Goal: Transaction & Acquisition: Purchase product/service

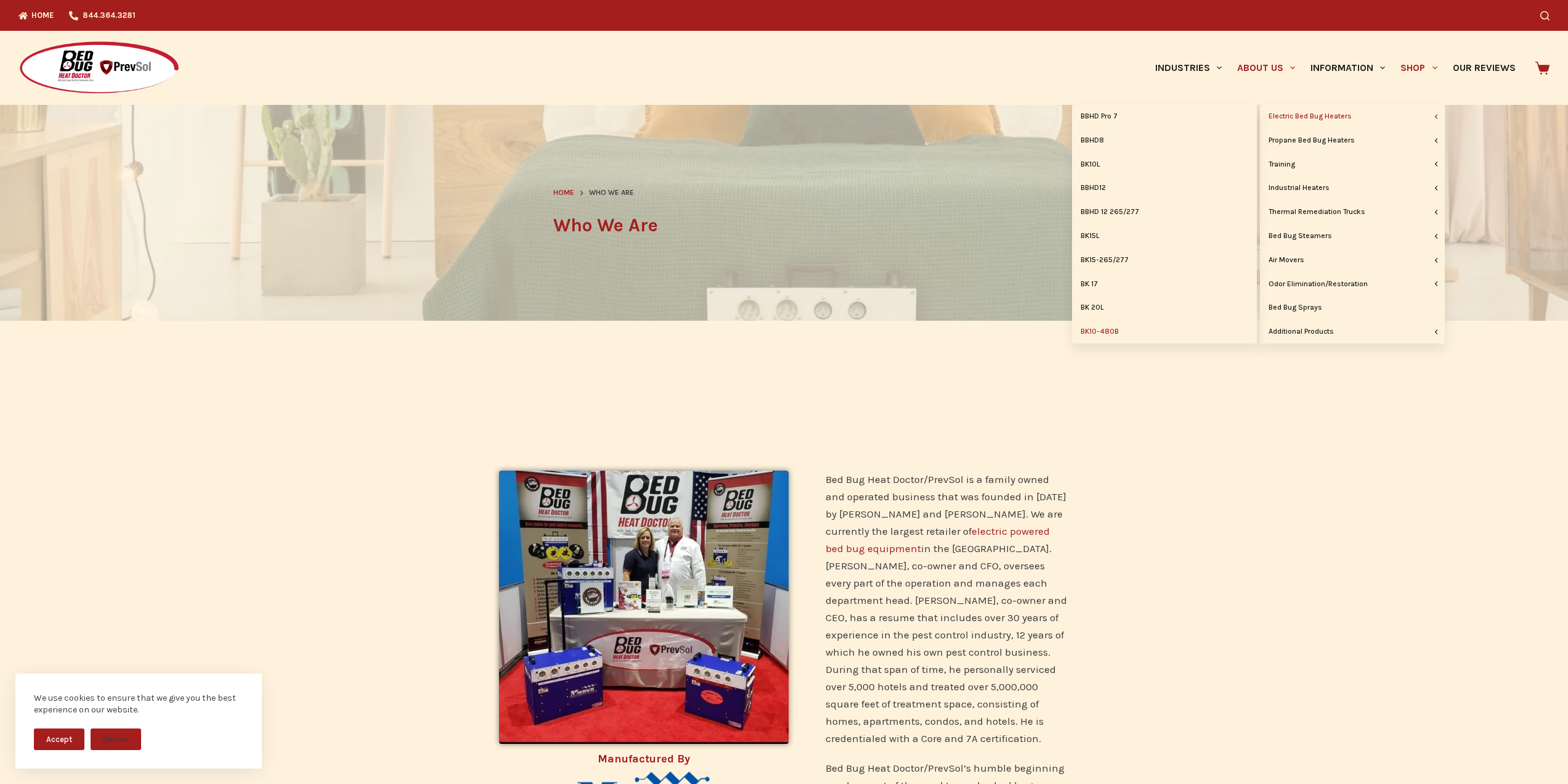
click at [1096, 329] on link "BK10-480B" at bounding box center [1164, 331] width 185 height 24
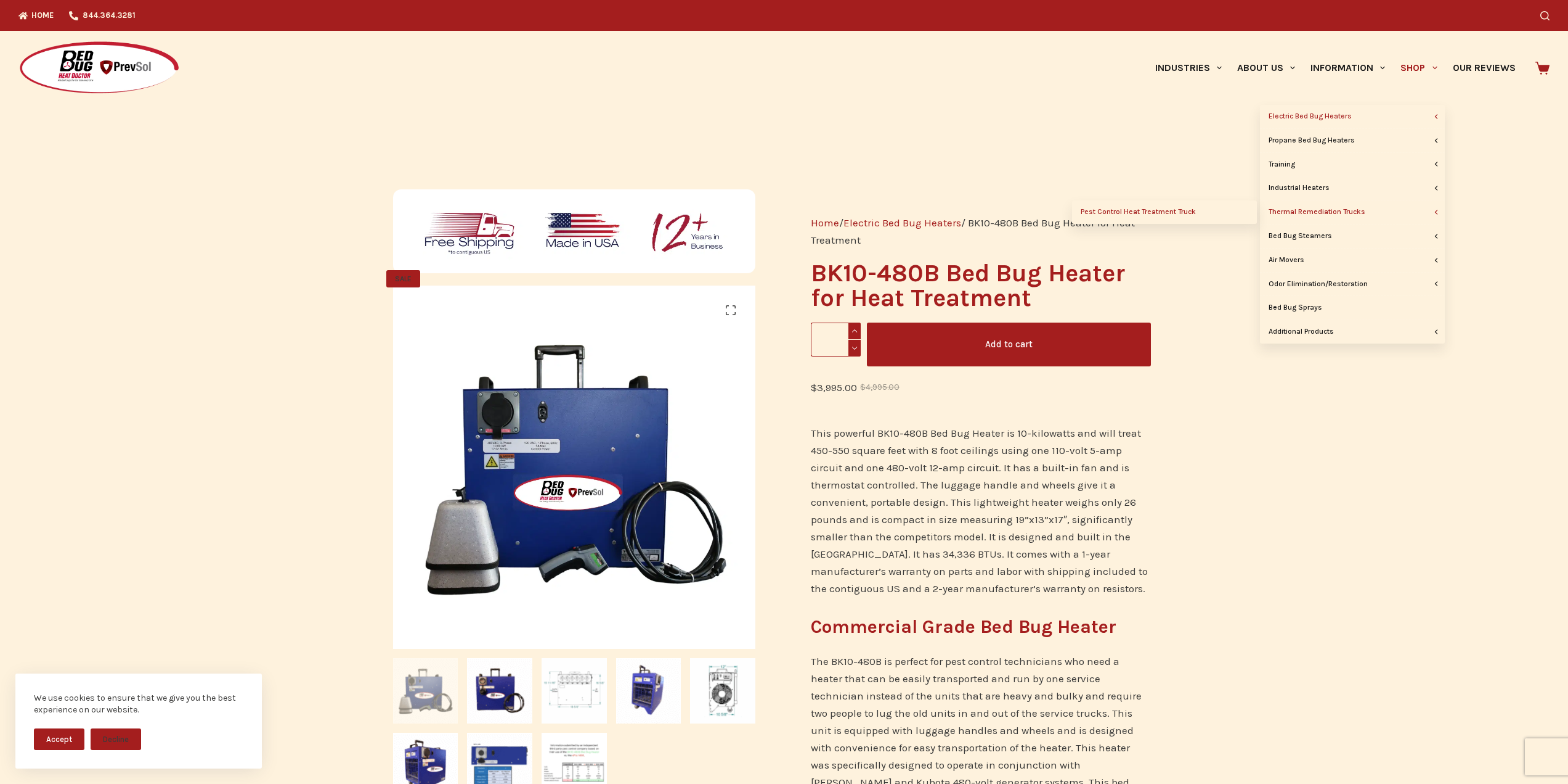
click at [1197, 216] on link "Pest Control Heat Treatment Truck" at bounding box center [1164, 211] width 185 height 24
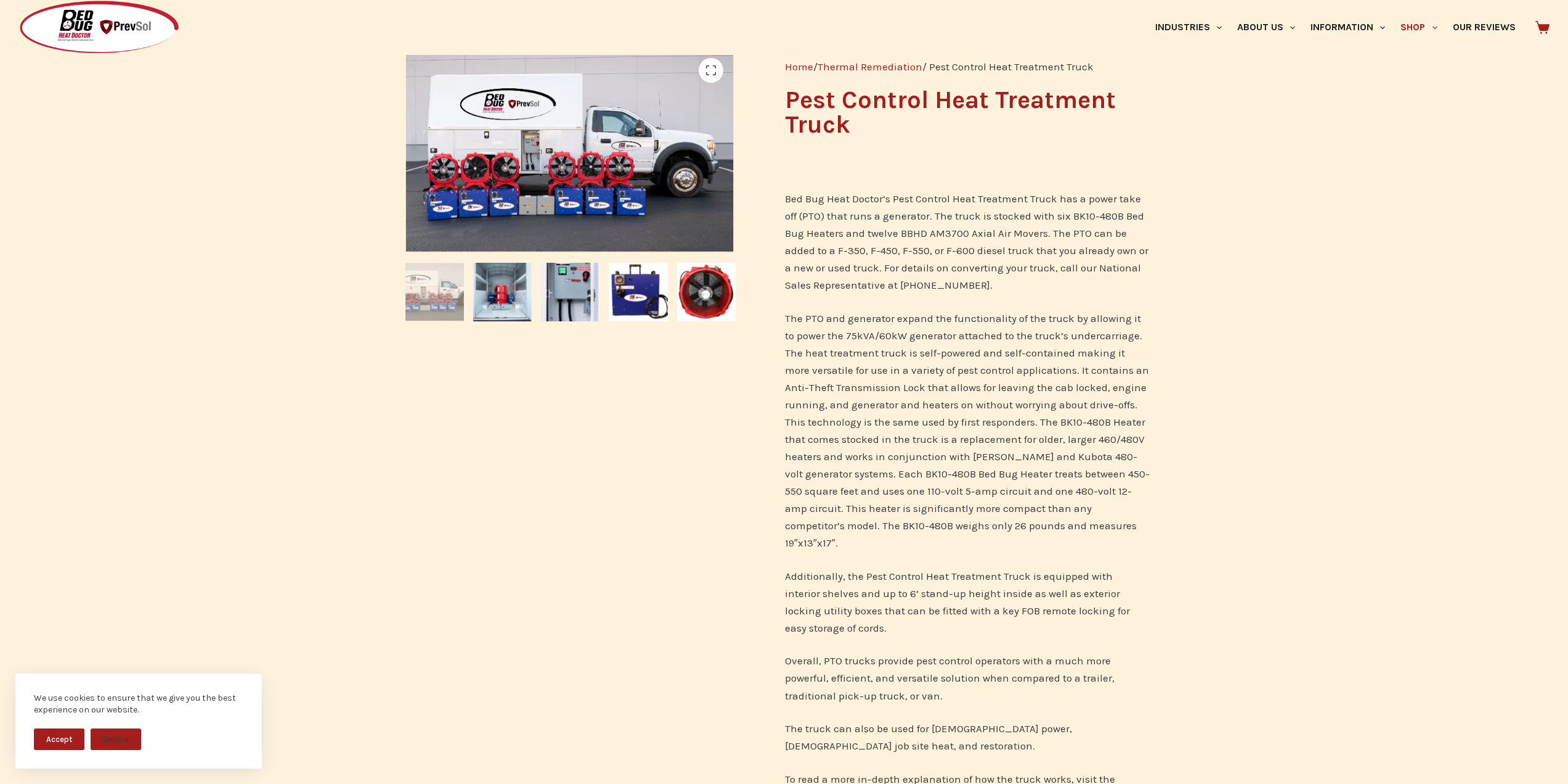
scroll to position [185, 0]
